Goal: Find specific page/section: Find specific page/section

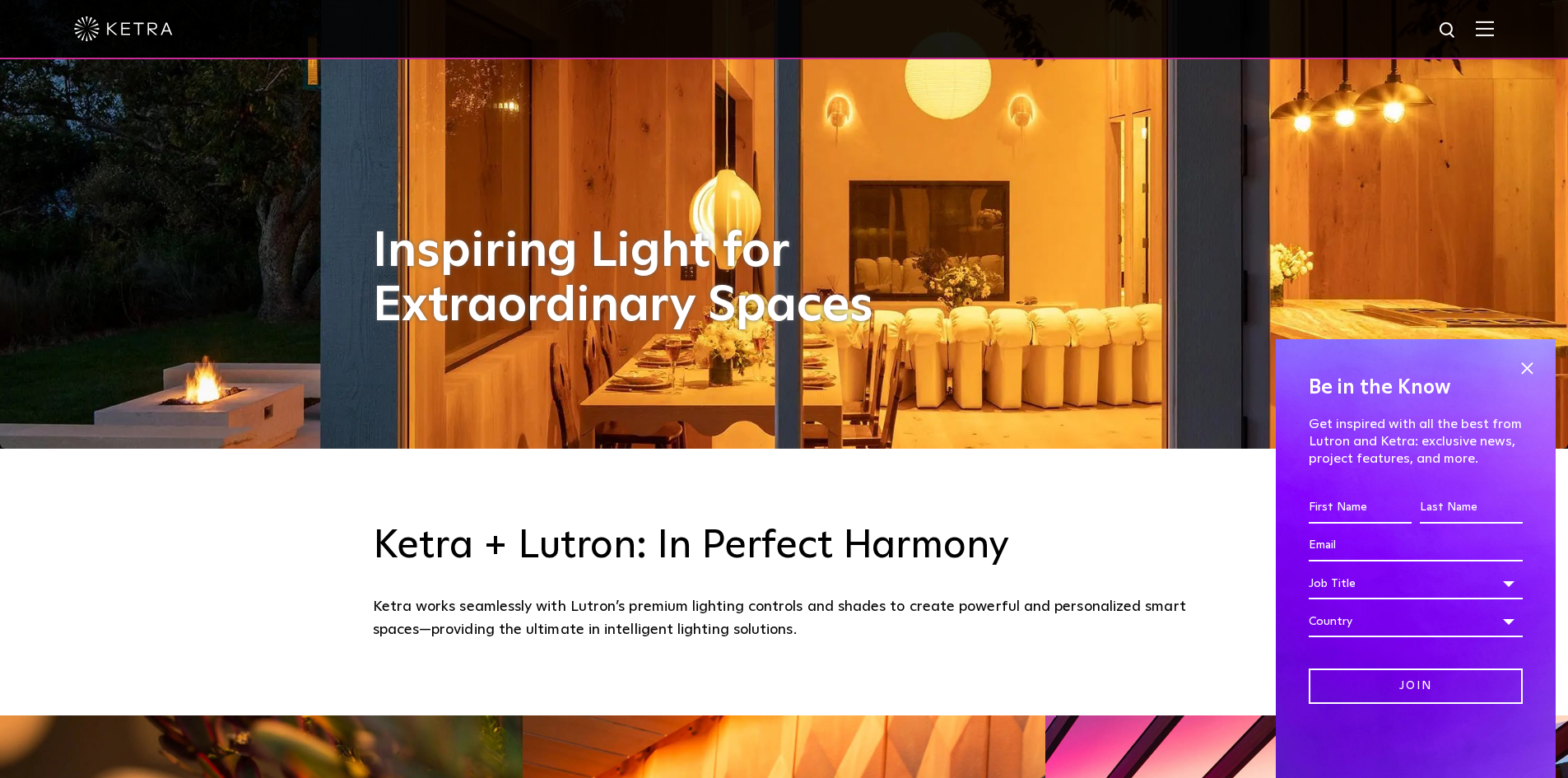
scroll to position [741, 0]
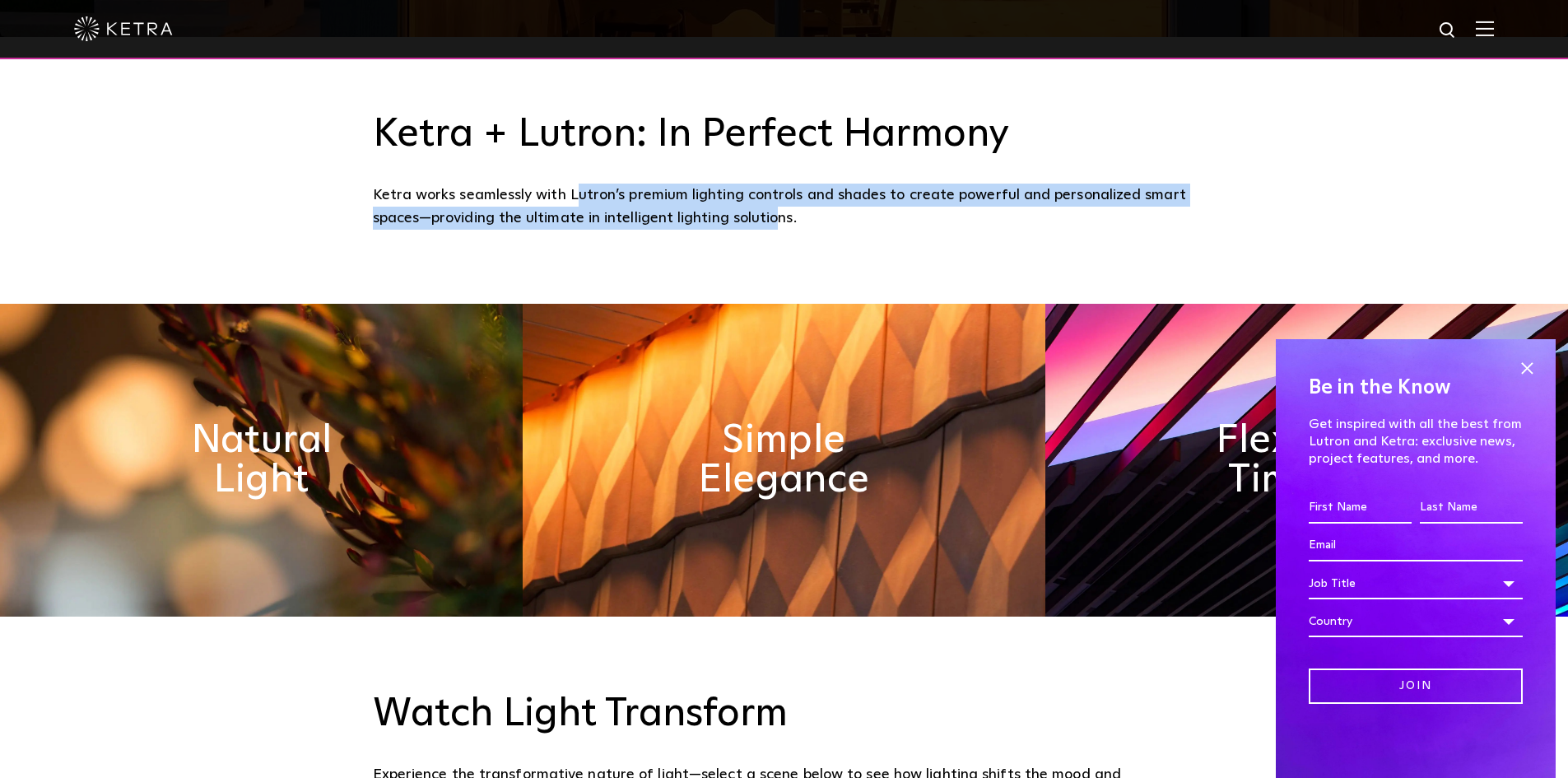
drag, startPoint x: 577, startPoint y: 195, endPoint x: 776, endPoint y: 227, distance: 201.6
click at [776, 227] on div "Ketra works seamlessly with Lutron’s premium lighting controls and shades to cr…" at bounding box center [784, 206] width 823 height 47
click at [777, 227] on div "Ketra works seamlessly with Lutron’s premium lighting controls and shades to cr…" at bounding box center [784, 206] width 823 height 47
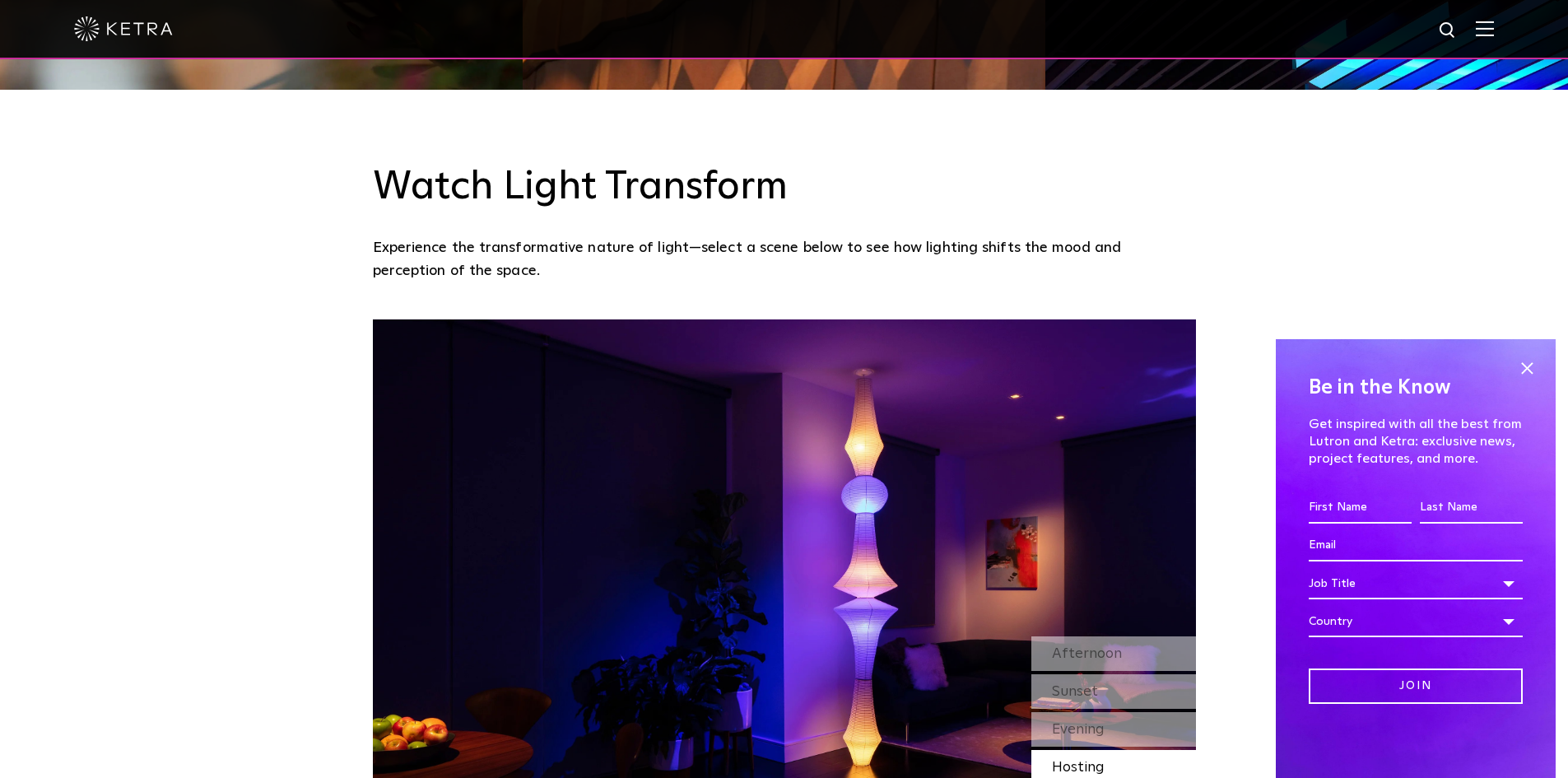
scroll to position [1152, 0]
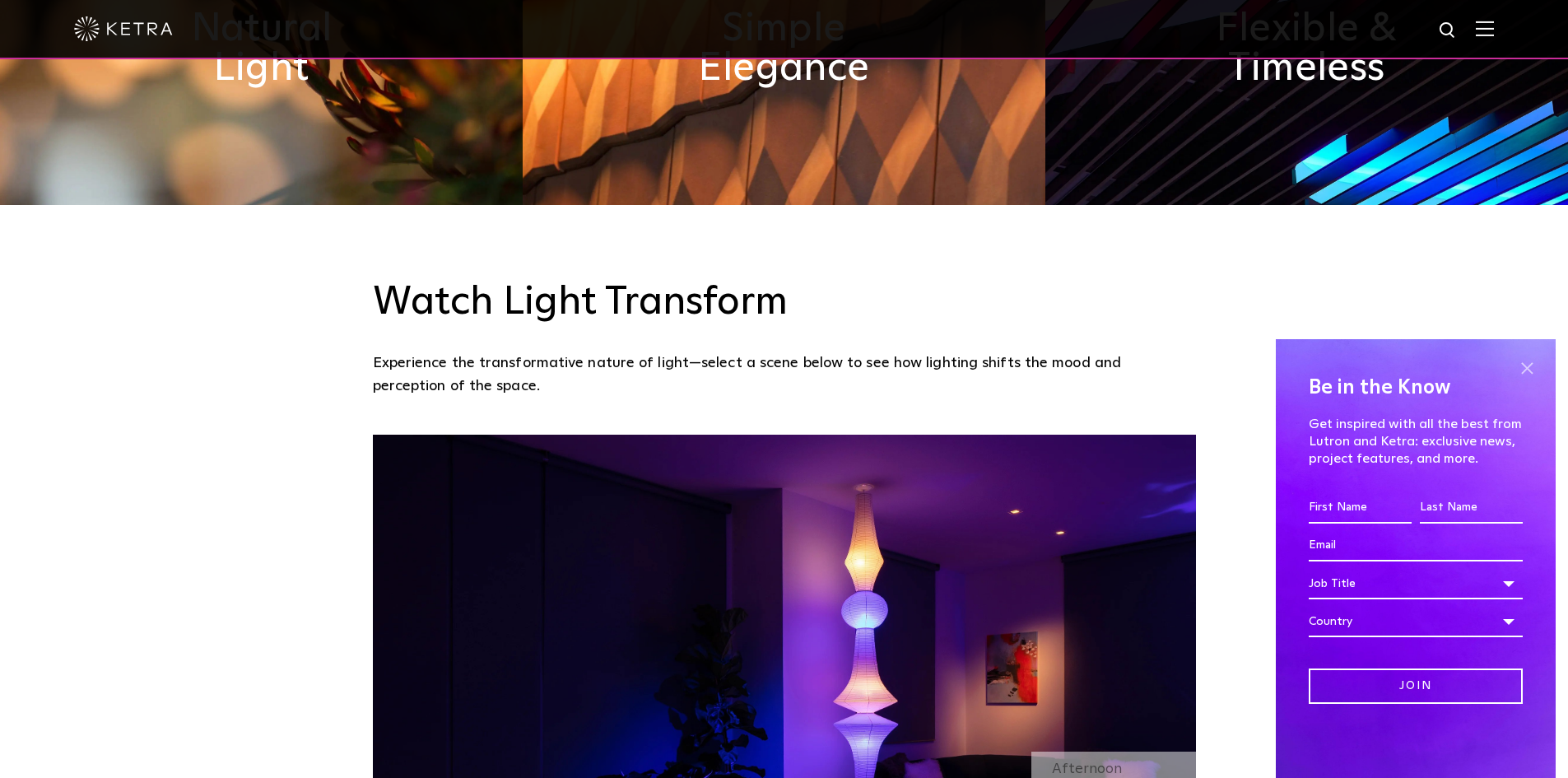
click at [1528, 361] on span at bounding box center [1527, 368] width 25 height 25
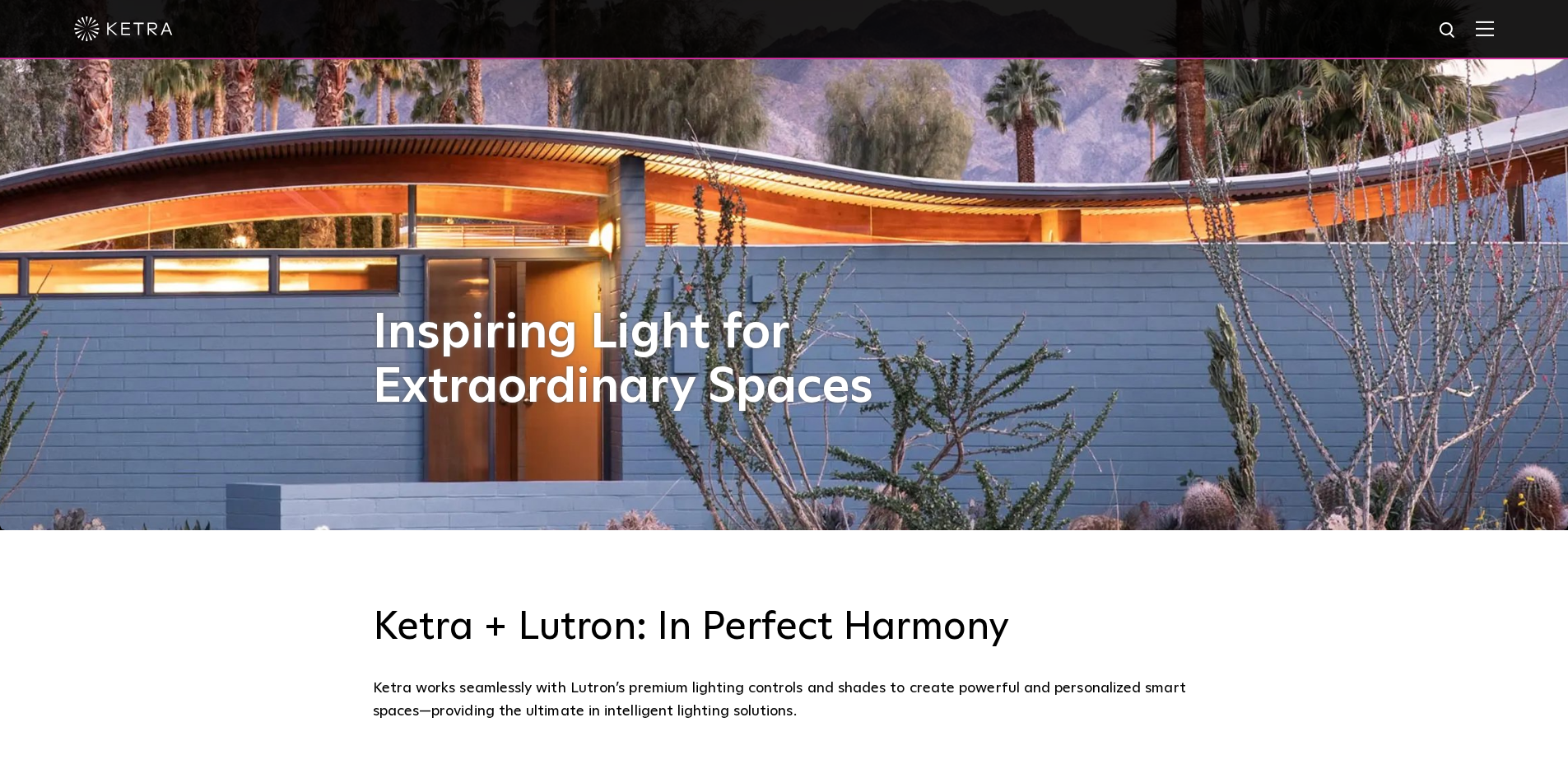
scroll to position [0, 0]
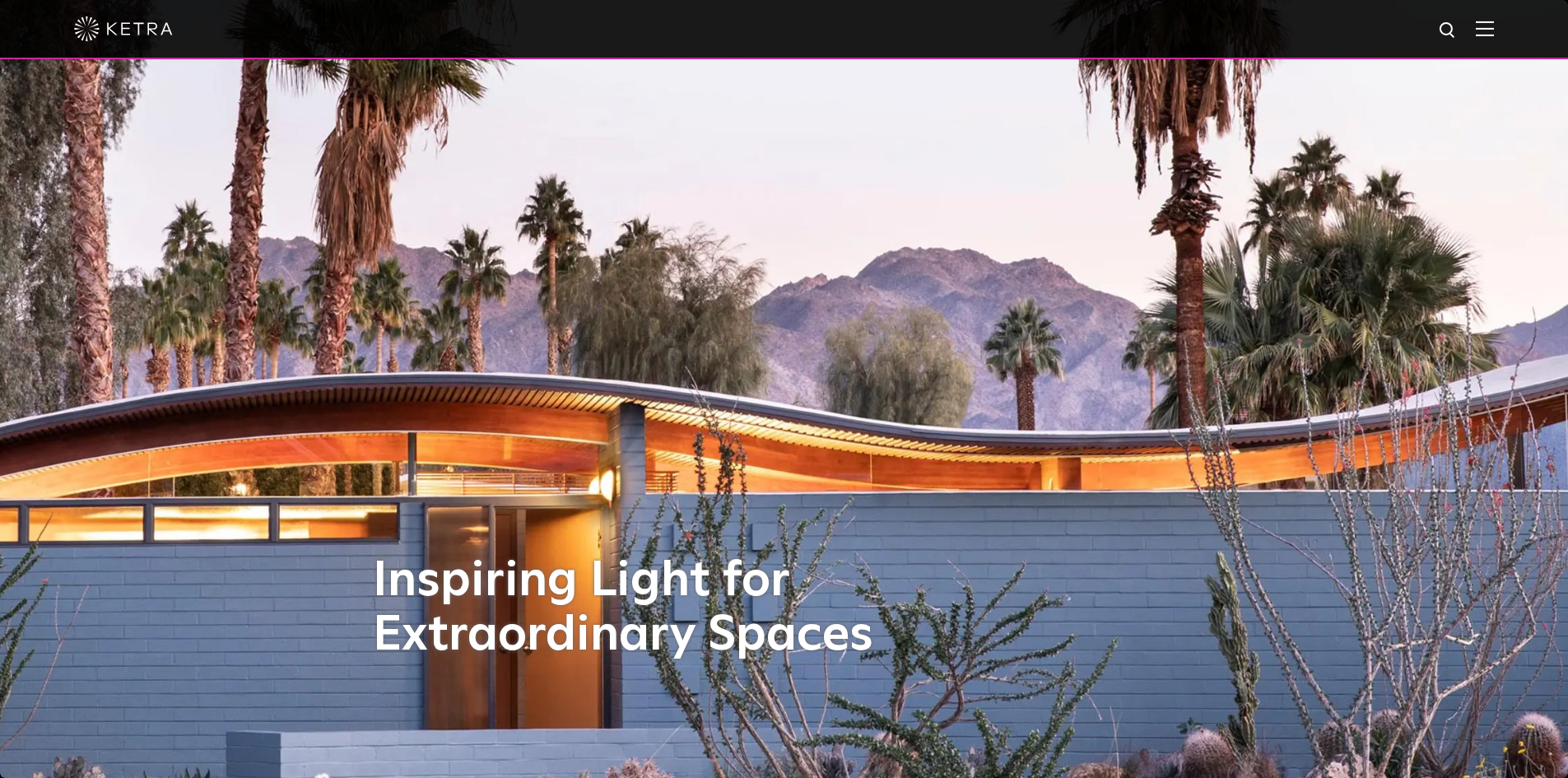
click at [1493, 26] on img at bounding box center [1485, 28] width 18 height 15
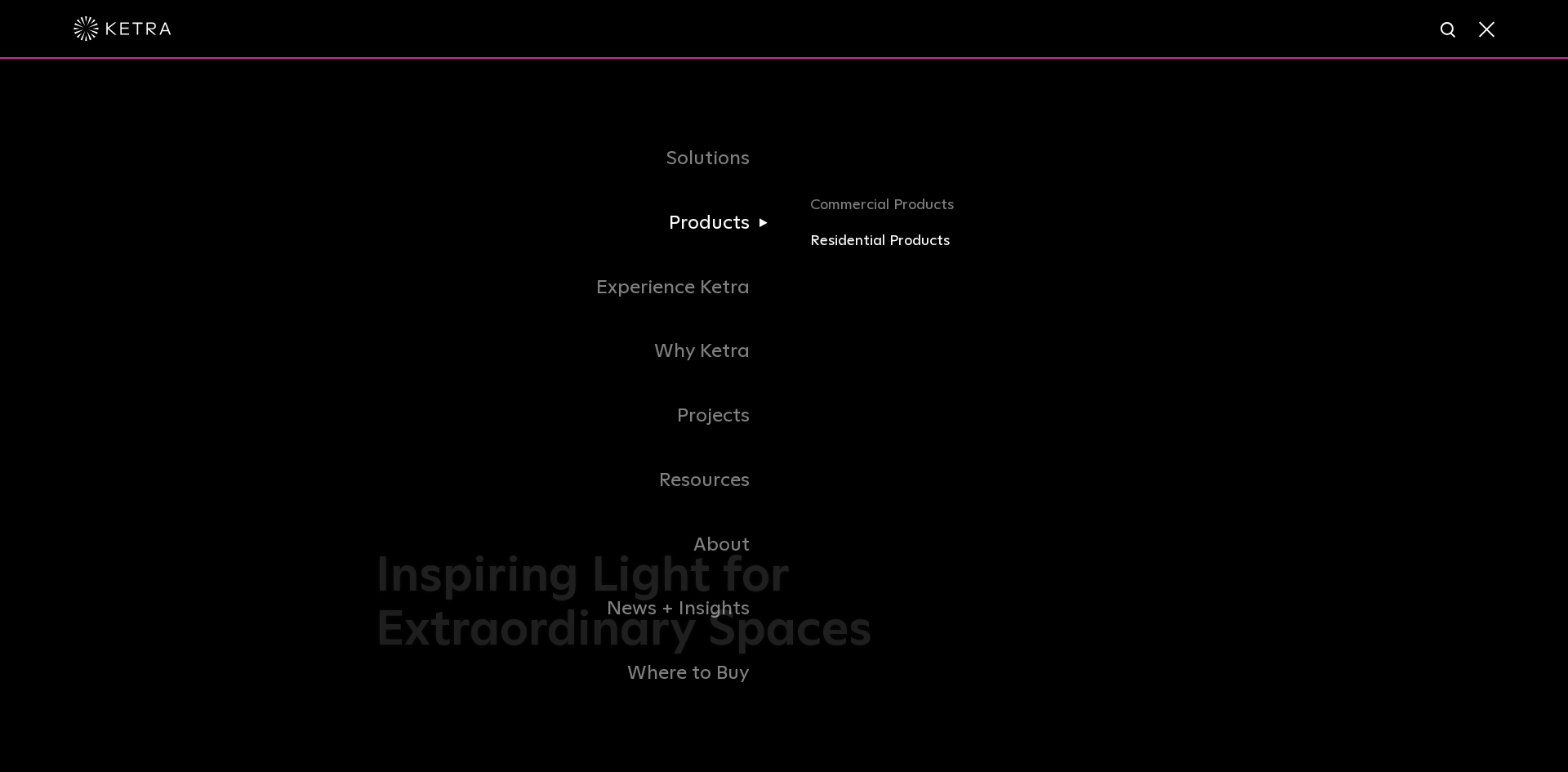
click at [879, 240] on link "Residential Products" at bounding box center [1002, 241] width 383 height 24
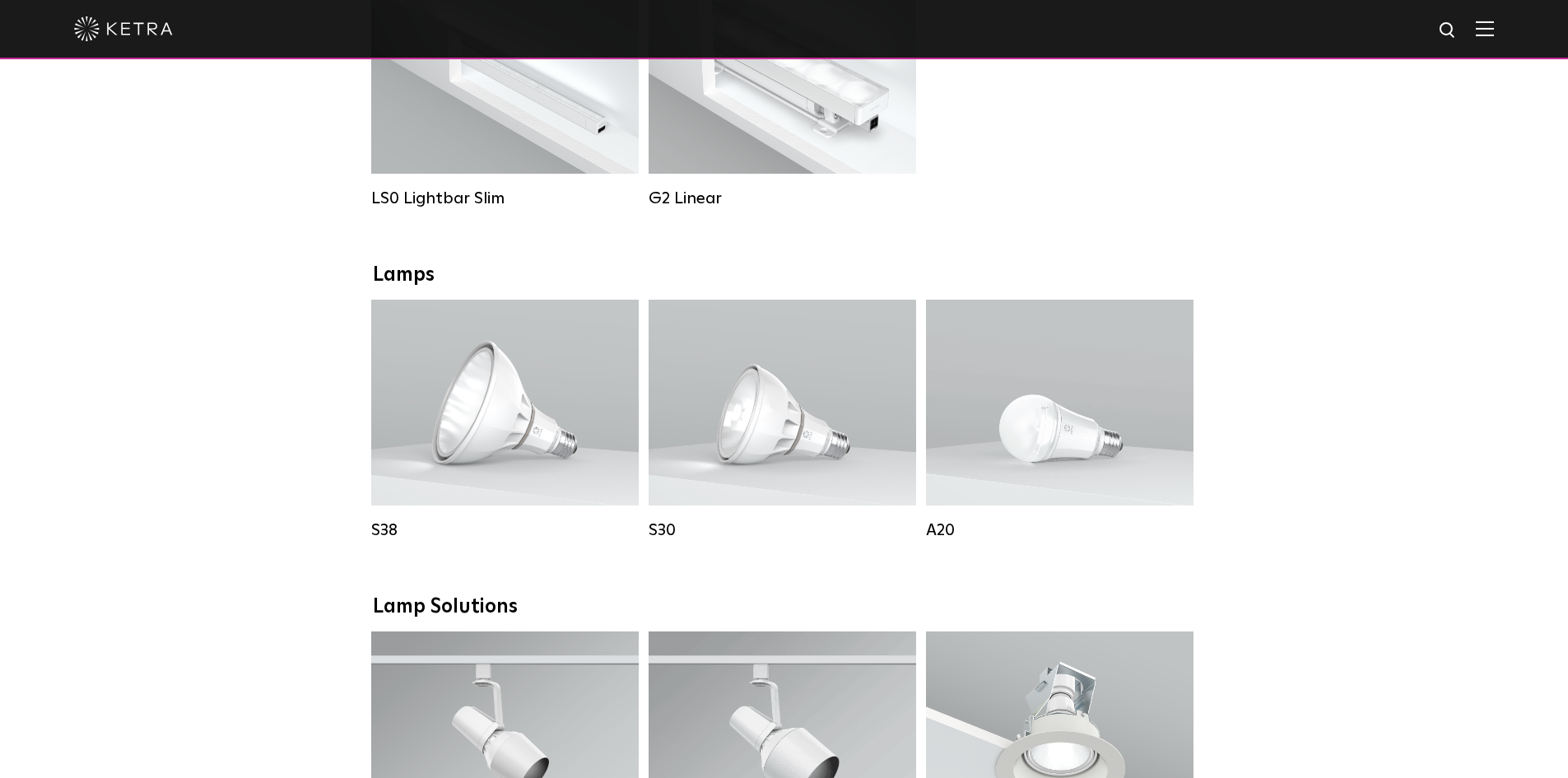
scroll to position [329, 0]
